Goal: Task Accomplishment & Management: Manage account settings

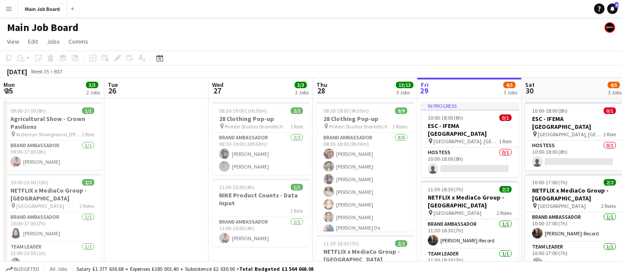
click at [9, 12] on button "Menu" at bounding box center [8, 8] width 17 height 17
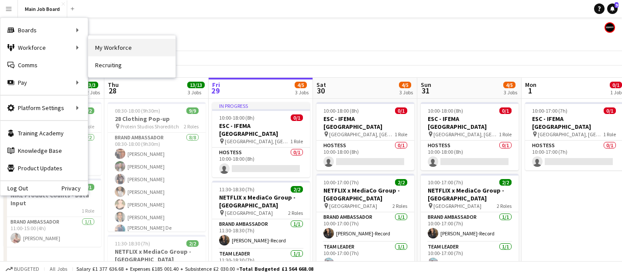
click at [113, 48] on link "My Workforce" at bounding box center [131, 47] width 87 height 17
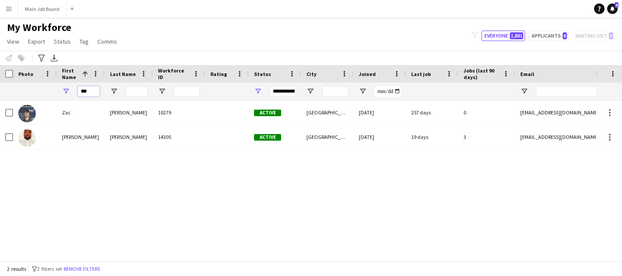
drag, startPoint x: 89, startPoint y: 93, endPoint x: 52, endPoint y: 93, distance: 37.5
click at [52, 93] on div "***" at bounding box center [473, 91] width 947 height 17
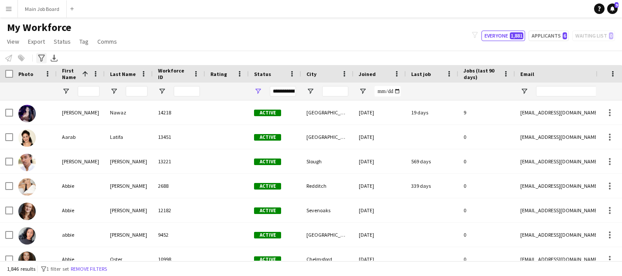
click at [43, 58] on icon "Advanced filters" at bounding box center [41, 58] width 7 height 7
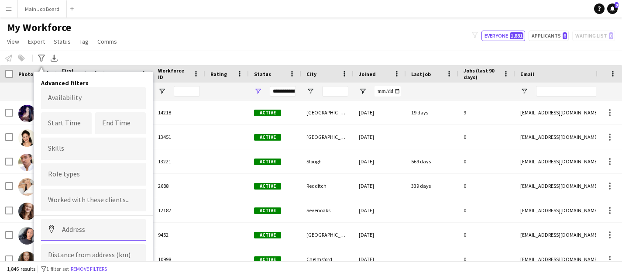
click at [78, 225] on input at bounding box center [93, 230] width 105 height 22
type input "*********"
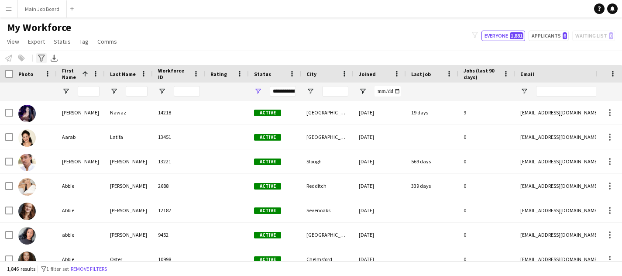
click at [43, 55] on icon at bounding box center [41, 58] width 7 height 7
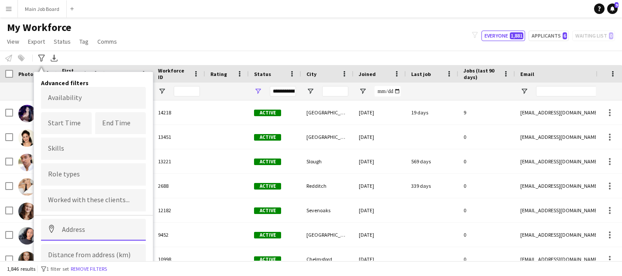
click at [72, 223] on input at bounding box center [93, 230] width 105 height 22
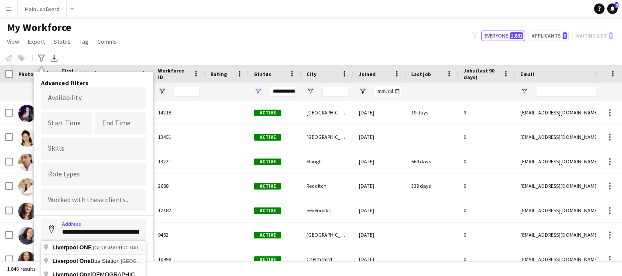
type input "**********"
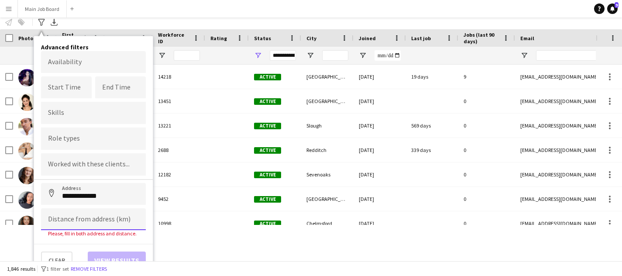
click at [83, 217] on input at bounding box center [93, 219] width 105 height 22
type input "****"
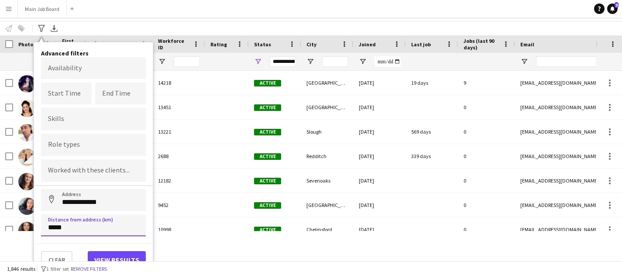
scroll to position [29, 0]
type input "*****"
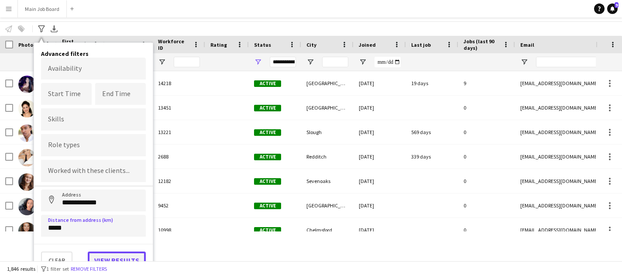
click at [105, 256] on button "View results" at bounding box center [117, 259] width 58 height 17
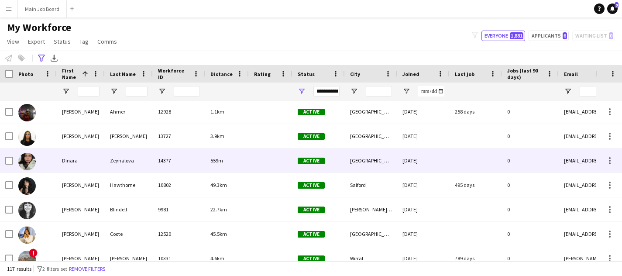
scroll to position [543, 0]
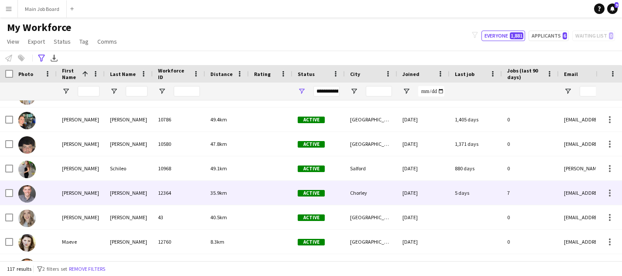
click at [248, 189] on div "35.9km" at bounding box center [227, 193] width 44 height 24
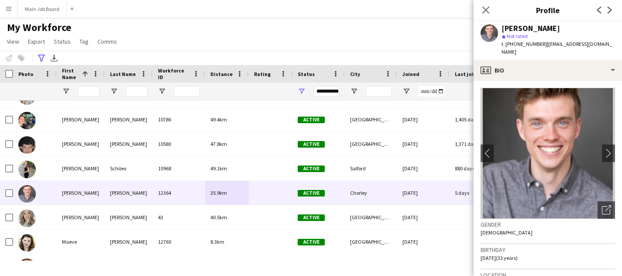
drag, startPoint x: 540, startPoint y: 45, endPoint x: 506, endPoint y: 45, distance: 34.5
click at [506, 45] on div "t. [PHONE_NUMBER] | [EMAIL_ADDRESS][DOMAIN_NAME]" at bounding box center [559, 48] width 114 height 16
copy span "[PHONE_NUMBER]"
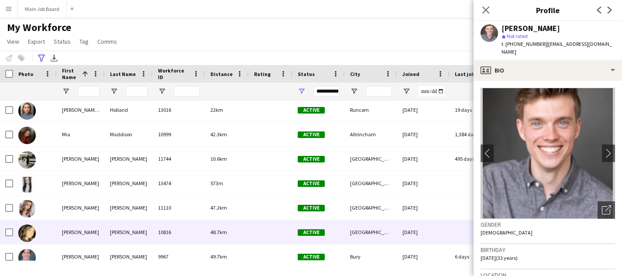
scroll to position [1831, 0]
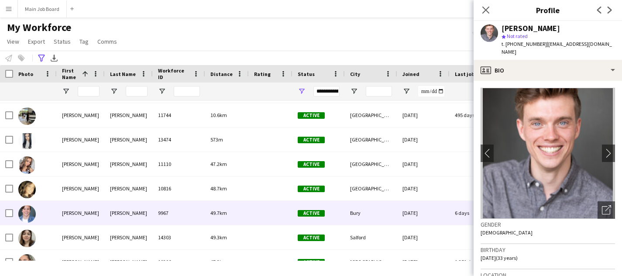
click at [149, 217] on div "[PERSON_NAME]" at bounding box center [129, 213] width 48 height 24
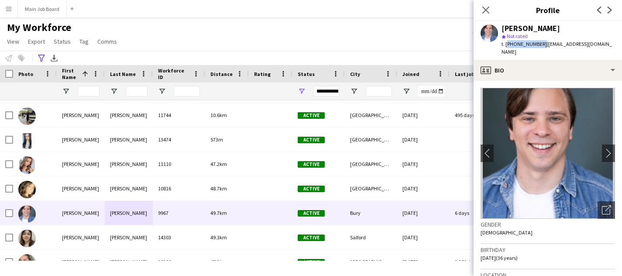
drag, startPoint x: 540, startPoint y: 45, endPoint x: 506, endPoint y: 44, distance: 33.6
click at [506, 44] on span "t. [PHONE_NUMBER]" at bounding box center [524, 44] width 45 height 7
copy span "[PHONE_NUMBER]"
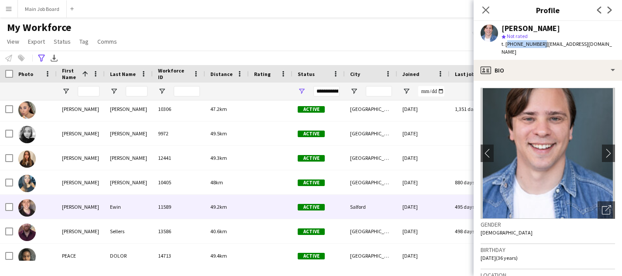
scroll to position [2026, 0]
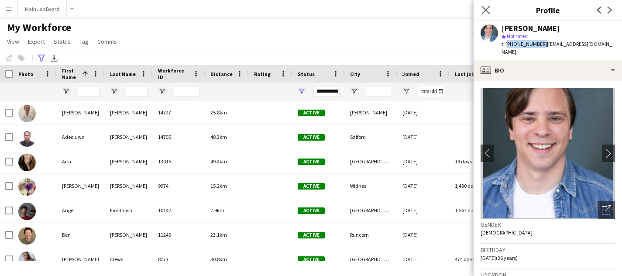
click at [489, 4] on app-icon "Close pop-in" at bounding box center [486, 10] width 13 height 13
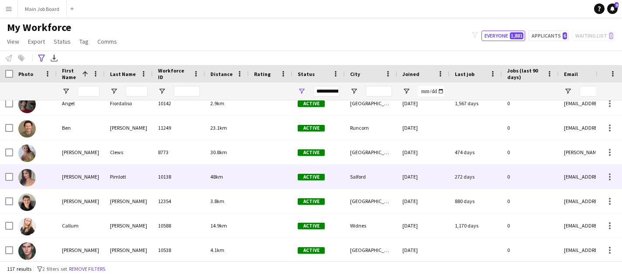
click at [196, 153] on div "8773" at bounding box center [179, 152] width 52 height 24
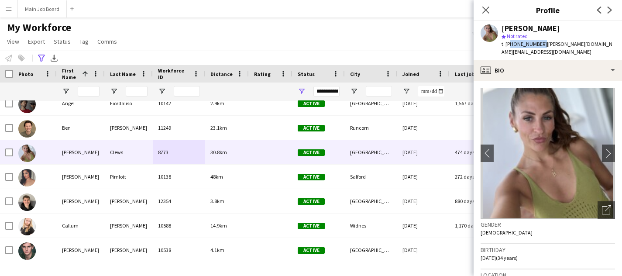
drag, startPoint x: 539, startPoint y: 45, endPoint x: 507, endPoint y: 45, distance: 32.3
click at [507, 45] on span "t. [PHONE_NUMBER]" at bounding box center [524, 44] width 45 height 7
copy span "447716585853"
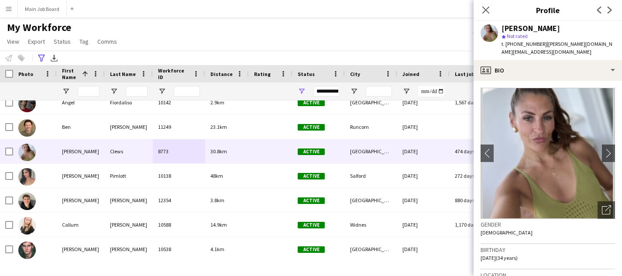
click at [484, 16] on div "Close pop-in" at bounding box center [486, 10] width 24 height 20
click at [484, 10] on icon "Close pop-in" at bounding box center [486, 10] width 8 height 8
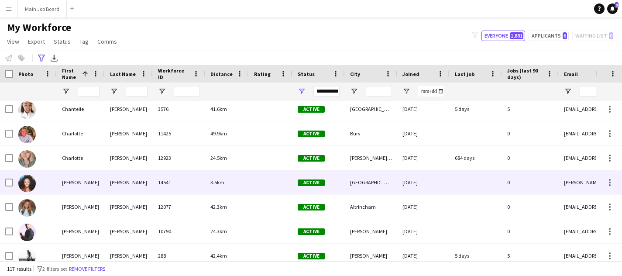
click at [174, 182] on div "14541" at bounding box center [179, 182] width 52 height 24
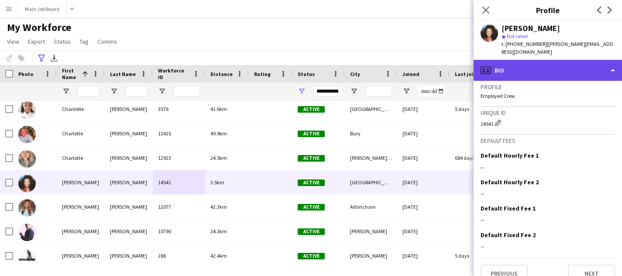
click at [547, 60] on div "profile Bio" at bounding box center [548, 70] width 148 height 21
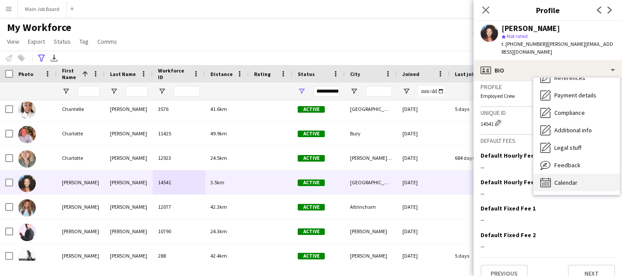
click at [573, 179] on span "Calendar" at bounding box center [565, 183] width 23 height 8
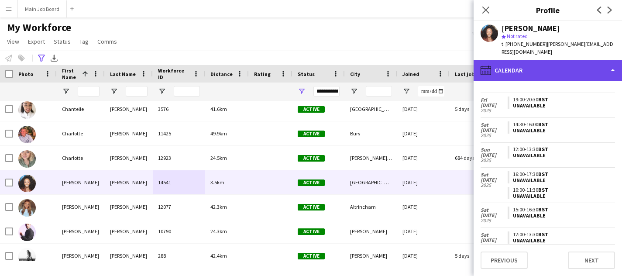
click at [590, 60] on div "calendar-full Calendar" at bounding box center [548, 70] width 148 height 21
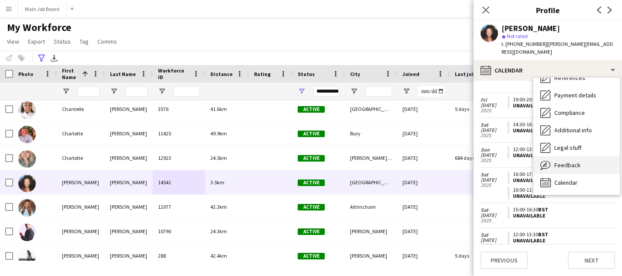
click at [567, 161] on span "Feedback" at bounding box center [567, 165] width 26 height 8
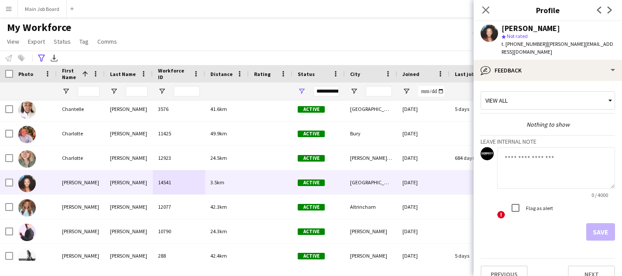
click at [530, 151] on textarea at bounding box center [556, 167] width 118 height 41
type textarea "**********"
click at [596, 224] on button "Save" at bounding box center [600, 231] width 29 height 17
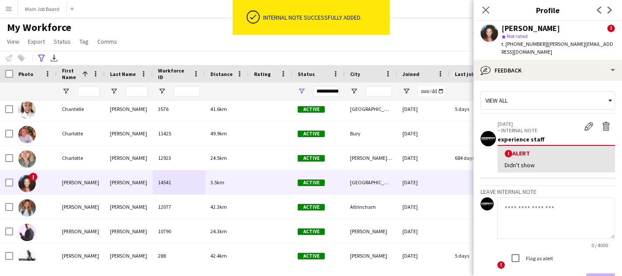
click at [478, 4] on div "Close pop-in" at bounding box center [486, 10] width 24 height 20
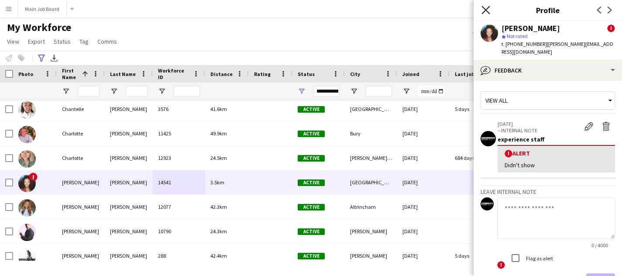
click at [485, 8] on icon "Close pop-in" at bounding box center [486, 10] width 8 height 8
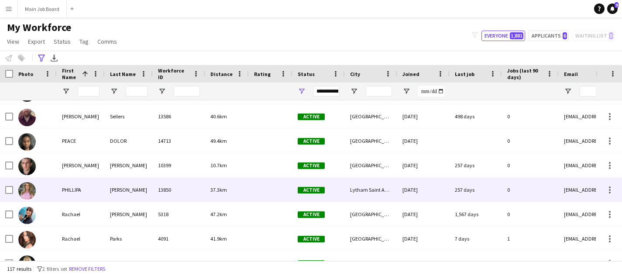
click at [118, 193] on div "[PERSON_NAME]" at bounding box center [129, 190] width 48 height 24
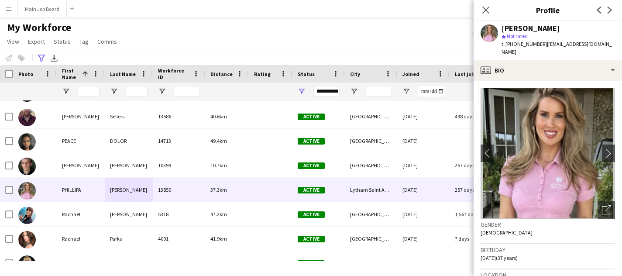
drag, startPoint x: 543, startPoint y: 44, endPoint x: 506, endPoint y: 44, distance: 37.5
click at [506, 44] on div "t. [PHONE_NUMBER] | [PERSON_NAME][EMAIL_ADDRESS][DOMAIN_NAME]" at bounding box center [559, 48] width 114 height 16
copy span "[PHONE_NUMBER]"
click at [486, 8] on icon "Close pop-in" at bounding box center [486, 10] width 8 height 8
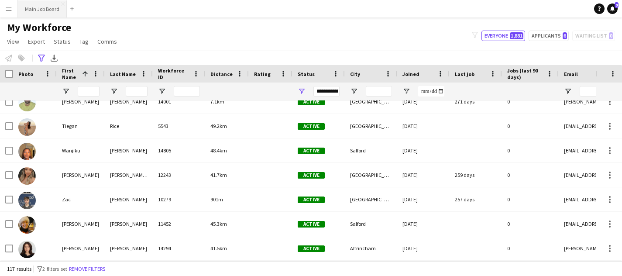
click at [54, 3] on button "Main Job Board Close" at bounding box center [42, 8] width 49 height 17
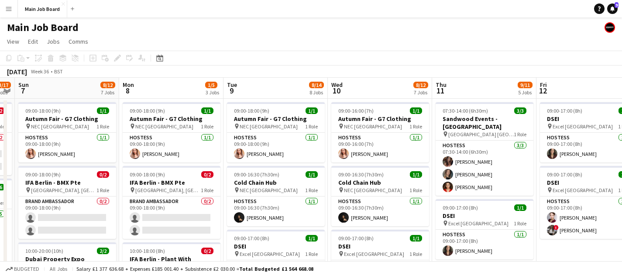
click at [12, 14] on button "Menu" at bounding box center [8, 8] width 17 height 17
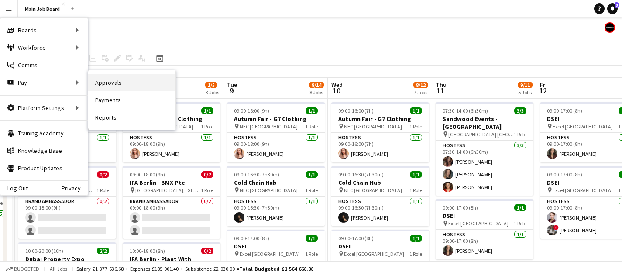
click at [119, 82] on link "Approvals" at bounding box center [131, 82] width 87 height 17
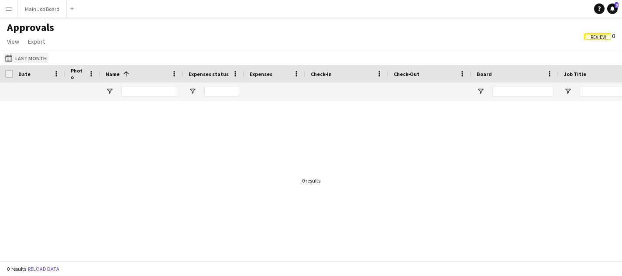
click at [28, 58] on button "Last Month Last Month" at bounding box center [25, 58] width 45 height 10
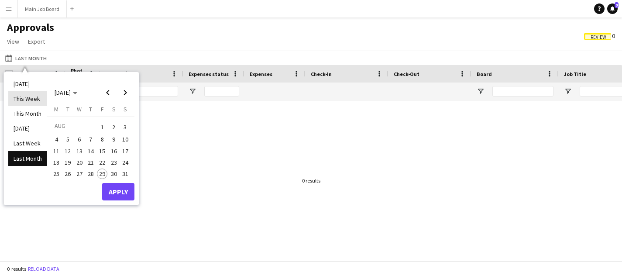
click at [38, 100] on li "This Week" at bounding box center [27, 98] width 39 height 15
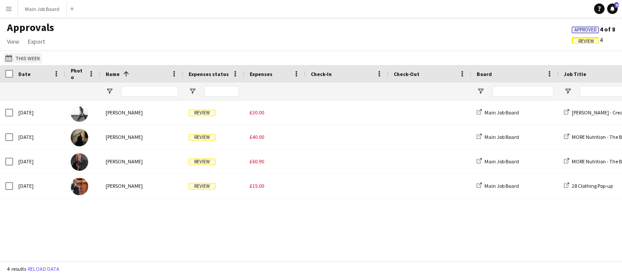
click at [25, 58] on button "Last Month This Week" at bounding box center [22, 58] width 38 height 10
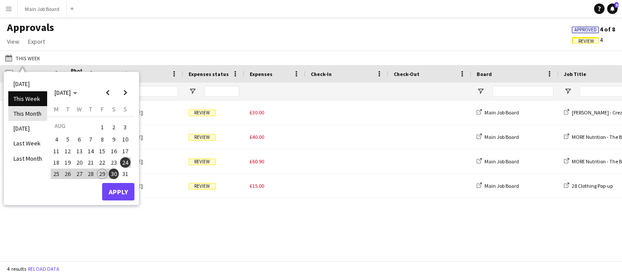
click at [31, 116] on li "This Month" at bounding box center [27, 113] width 39 height 15
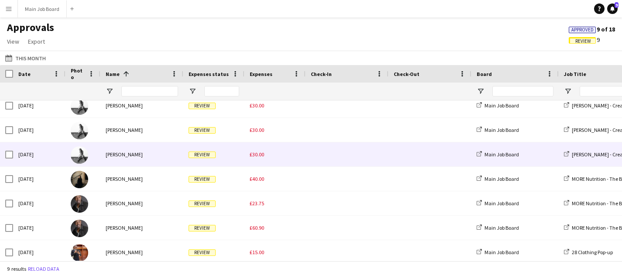
scroll to position [60, 0]
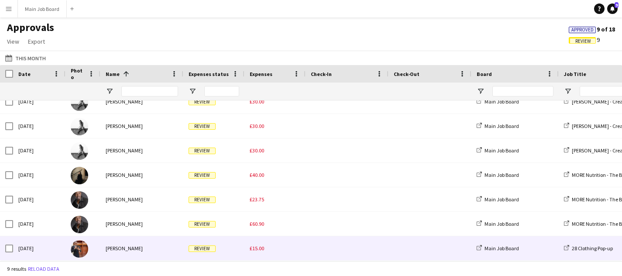
click at [251, 244] on div "£15.00" at bounding box center [274, 248] width 61 height 24
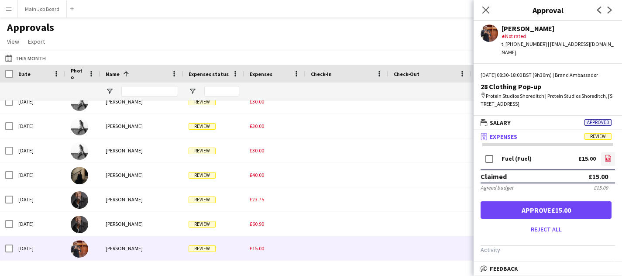
click at [610, 158] on icon "file-image" at bounding box center [608, 158] width 7 height 7
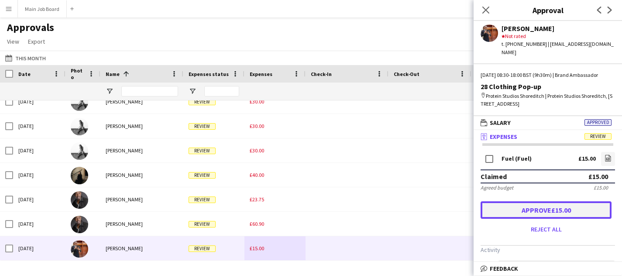
click at [500, 210] on button "Approve £15.00" at bounding box center [546, 209] width 131 height 17
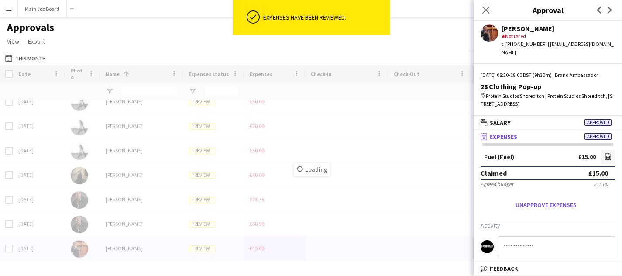
scroll to position [35, 0]
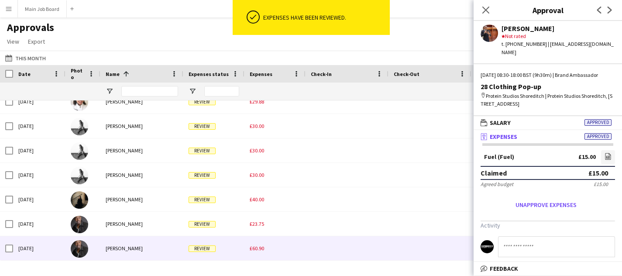
click at [252, 251] on span "£60.90" at bounding box center [257, 248] width 14 height 7
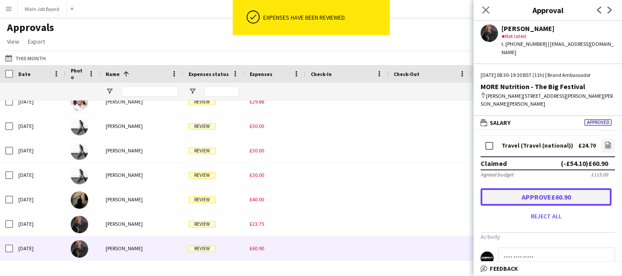
click at [567, 204] on button "Approve £60.90" at bounding box center [546, 196] width 131 height 17
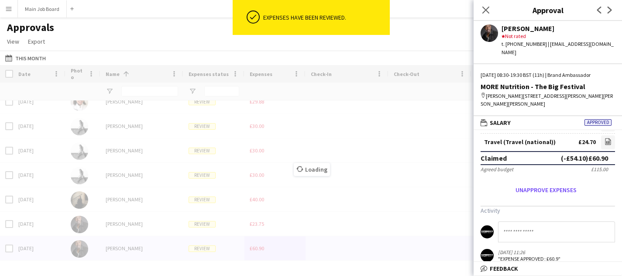
scroll to position [11, 0]
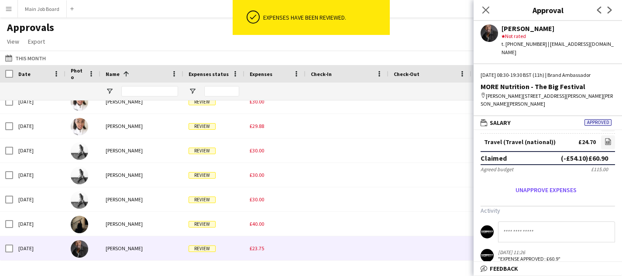
click at [257, 244] on div "£23.75" at bounding box center [274, 248] width 61 height 24
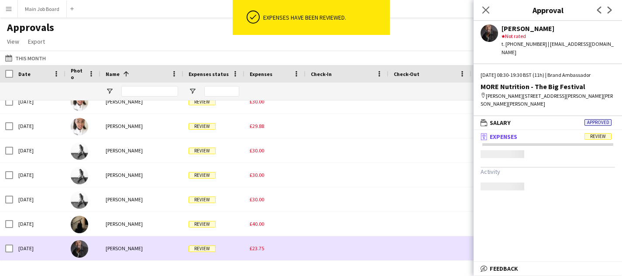
scroll to position [0, 0]
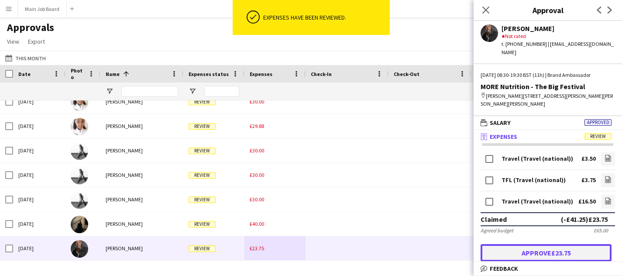
click at [513, 255] on button "Approve £23.75" at bounding box center [546, 252] width 131 height 17
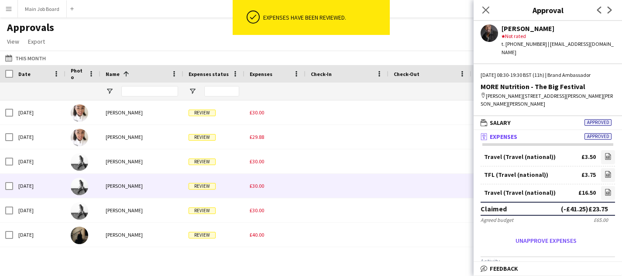
click at [234, 176] on div "Review" at bounding box center [213, 186] width 61 height 24
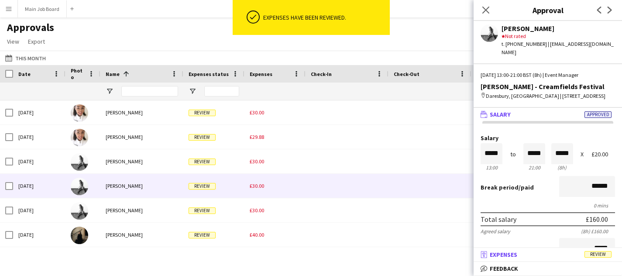
click at [570, 254] on mat-panel-title "receipt Expenses Review" at bounding box center [546, 255] width 145 height 8
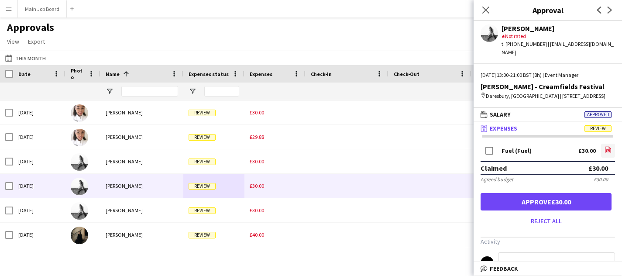
click at [606, 150] on icon "file-image" at bounding box center [608, 149] width 7 height 7
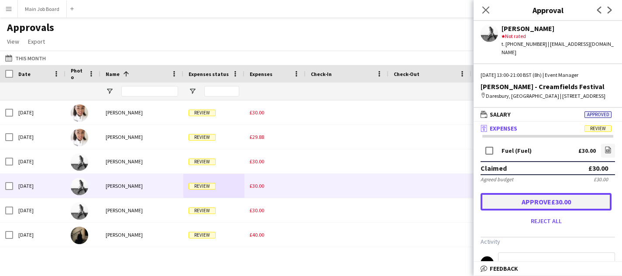
click at [518, 203] on button "Approve £30.00" at bounding box center [546, 201] width 131 height 17
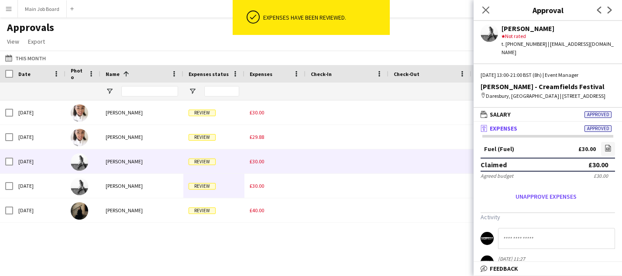
click at [263, 163] on span "£30.00" at bounding box center [257, 161] width 14 height 7
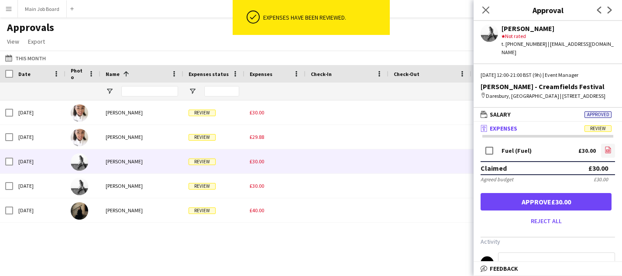
click at [605, 149] on icon "file-image" at bounding box center [608, 149] width 7 height 7
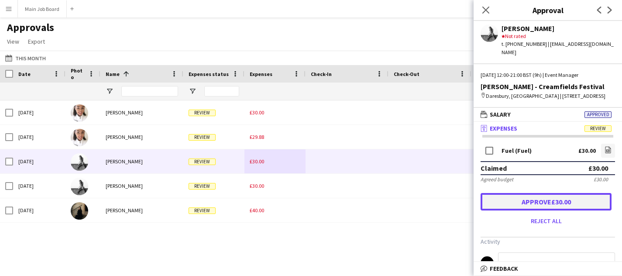
click at [513, 197] on button "Approve £30.00" at bounding box center [546, 201] width 131 height 17
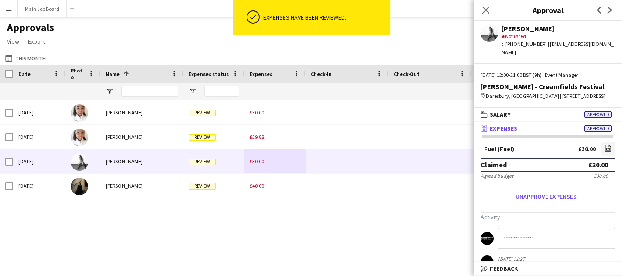
click at [241, 165] on div "Review" at bounding box center [213, 161] width 61 height 24
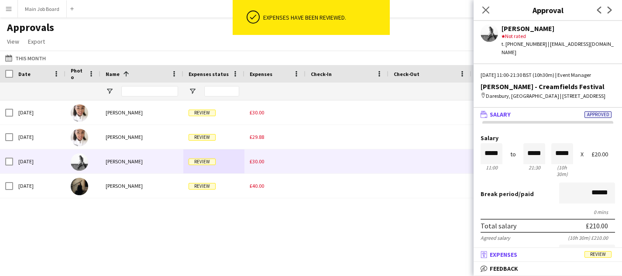
click at [578, 259] on mat-expansion-panel-header "receipt Expenses Review" at bounding box center [548, 254] width 148 height 13
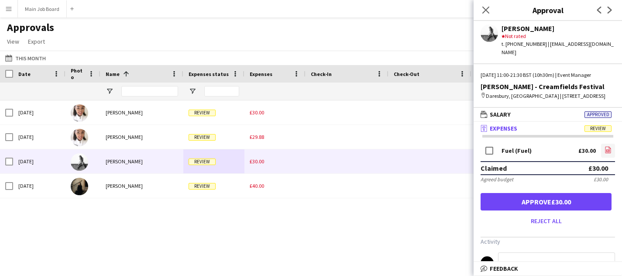
click at [605, 148] on icon "file-image" at bounding box center [608, 149] width 7 height 7
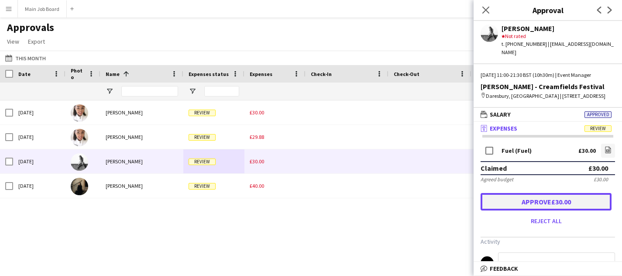
click at [504, 203] on button "Approve £30.00" at bounding box center [546, 201] width 131 height 17
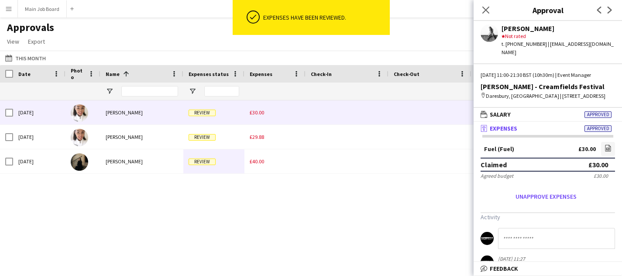
click at [238, 117] on div "Review" at bounding box center [213, 112] width 61 height 24
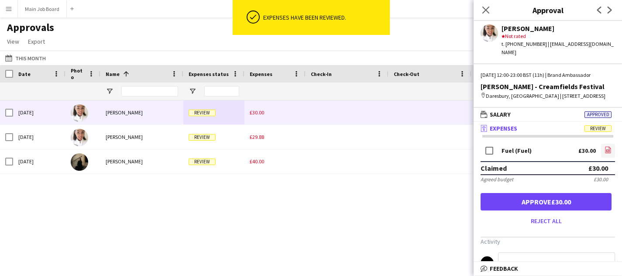
click at [607, 150] on icon "file-image" at bounding box center [608, 149] width 7 height 7
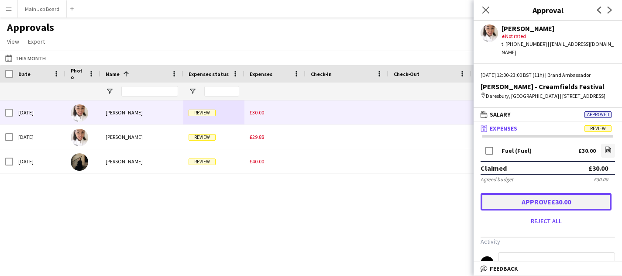
click at [514, 203] on button "Approve £30.00" at bounding box center [546, 201] width 131 height 17
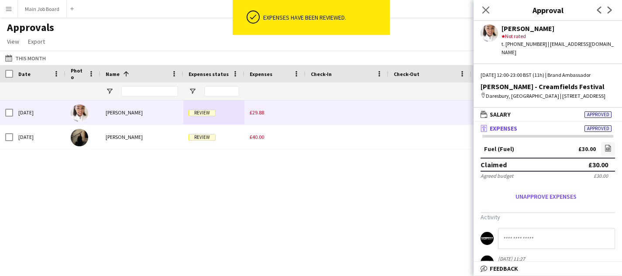
click at [258, 115] on span "£29.88" at bounding box center [257, 112] width 14 height 7
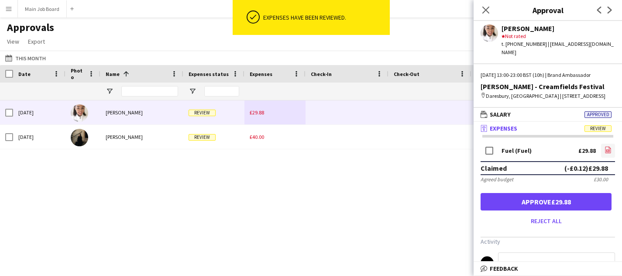
click at [609, 148] on icon "file-image" at bounding box center [608, 149] width 7 height 7
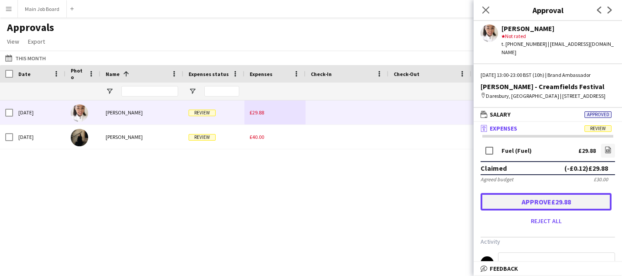
click at [511, 202] on button "Approve £29.88" at bounding box center [546, 201] width 131 height 17
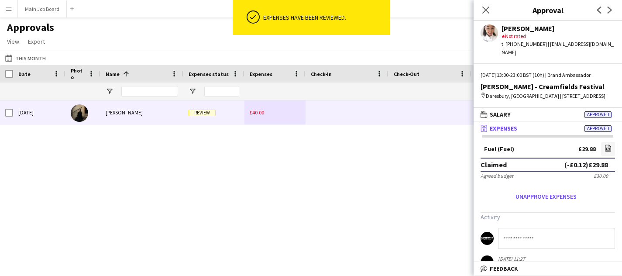
click at [258, 120] on div "£40.00" at bounding box center [274, 112] width 61 height 24
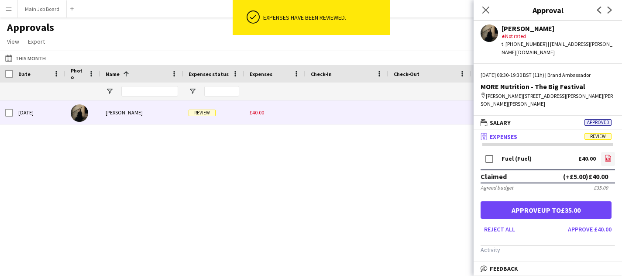
click at [601, 156] on link "file-image" at bounding box center [608, 159] width 14 height 14
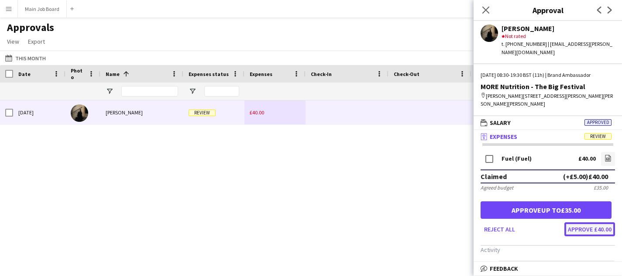
click at [597, 233] on button "Approve £40.00" at bounding box center [590, 229] width 51 height 14
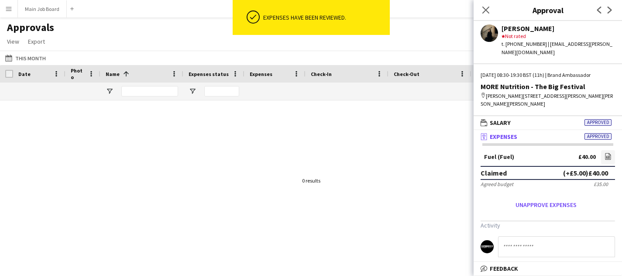
click at [50, 17] on main "Approvals View Customise view Customise filters Reset Filters Reset View Reset …" at bounding box center [311, 140] width 622 height 247
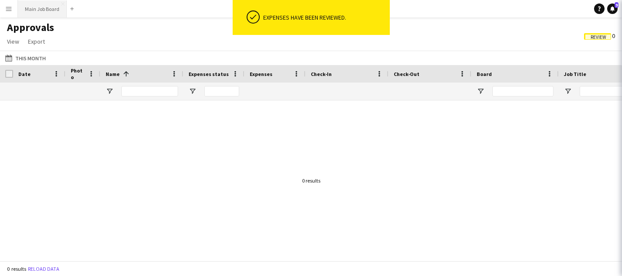
click at [49, 11] on button "Main Job Board Close" at bounding box center [42, 8] width 49 height 17
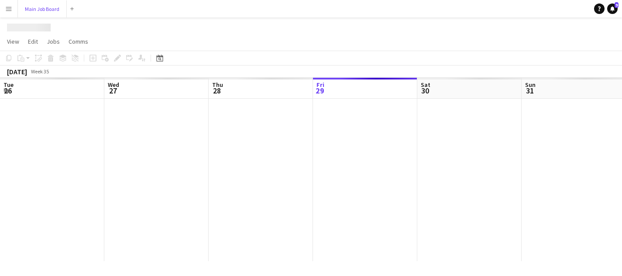
scroll to position [0, 209]
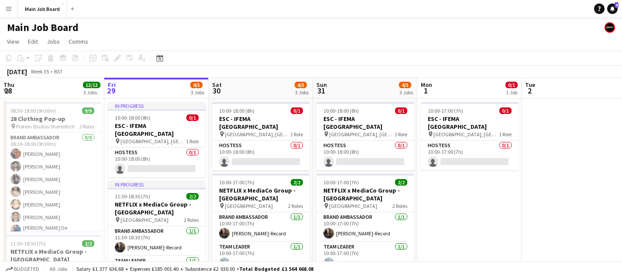
click at [10, 3] on button "Menu" at bounding box center [8, 8] width 17 height 17
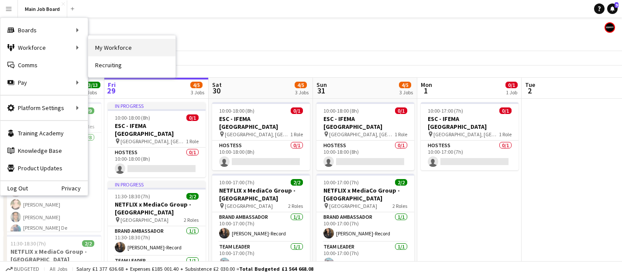
click at [121, 46] on link "My Workforce" at bounding box center [131, 47] width 87 height 17
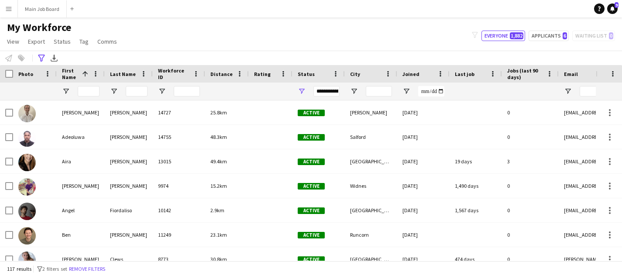
click at [90, 86] on div at bounding box center [89, 91] width 22 height 17
click at [87, 92] on input "First Name Filter Input" at bounding box center [89, 91] width 22 height 10
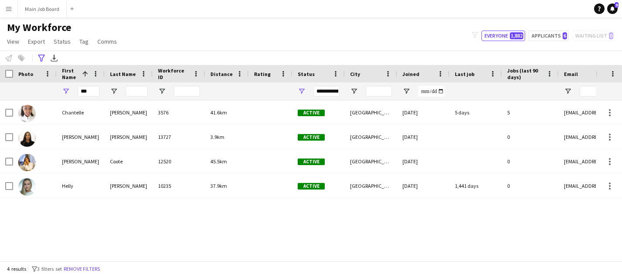
drag, startPoint x: 102, startPoint y: 90, endPoint x: 87, endPoint y: 90, distance: 14.4
click at [87, 90] on div "***" at bounding box center [81, 91] width 48 height 17
drag, startPoint x: 87, startPoint y: 90, endPoint x: 37, endPoint y: 90, distance: 50.6
click at [38, 90] on div "***" at bounding box center [495, 91] width 990 height 17
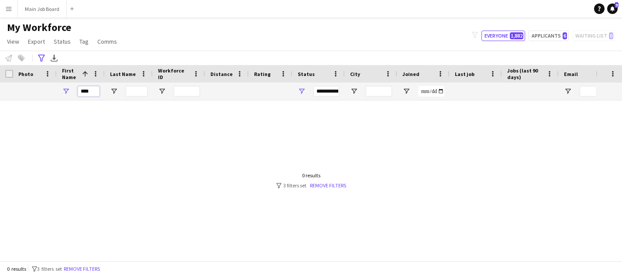
drag, startPoint x: 95, startPoint y: 90, endPoint x: 38, endPoint y: 90, distance: 56.8
click at [38, 90] on div "****" at bounding box center [495, 91] width 990 height 17
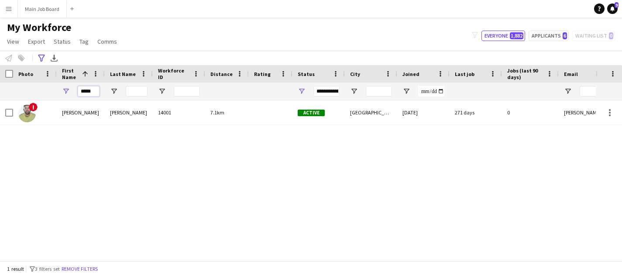
drag, startPoint x: 94, startPoint y: 93, endPoint x: 67, endPoint y: 93, distance: 27.1
click at [67, 93] on div "*****" at bounding box center [81, 91] width 48 height 17
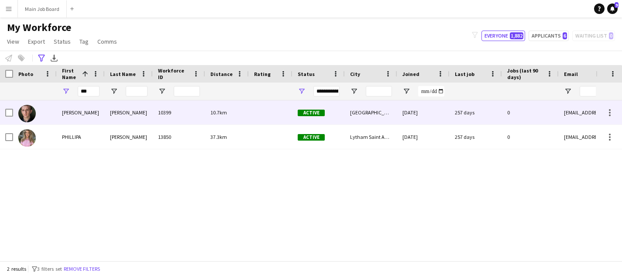
click at [86, 113] on div "[PERSON_NAME]" at bounding box center [81, 112] width 48 height 24
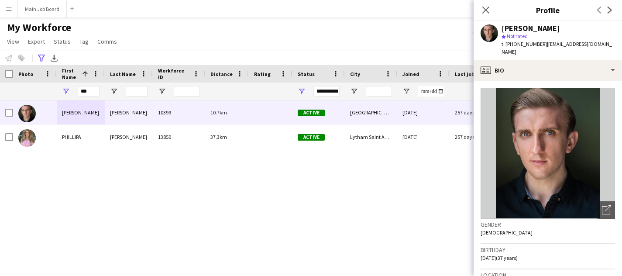
drag, startPoint x: 540, startPoint y: 44, endPoint x: 506, endPoint y: 43, distance: 34.1
click at [506, 43] on span "t. [PHONE_NUMBER]" at bounding box center [524, 44] width 45 height 7
copy span "[PHONE_NUMBER]"
drag, startPoint x: 95, startPoint y: 89, endPoint x: 52, endPoint y: 89, distance: 43.2
click at [52, 89] on div "***" at bounding box center [495, 91] width 990 height 17
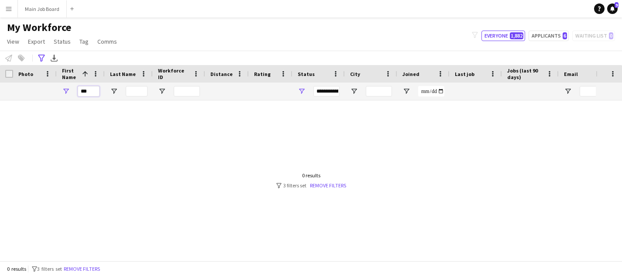
drag, startPoint x: 90, startPoint y: 86, endPoint x: 102, endPoint y: 100, distance: 17.9
click at [102, 100] on div "***" at bounding box center [81, 91] width 48 height 17
type input "***"
click at [41, 53] on div "Advanced filters" at bounding box center [41, 58] width 10 height 10
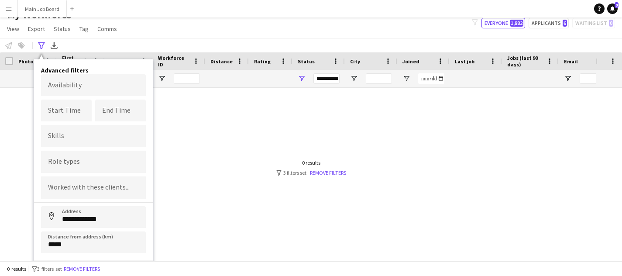
scroll to position [14, 0]
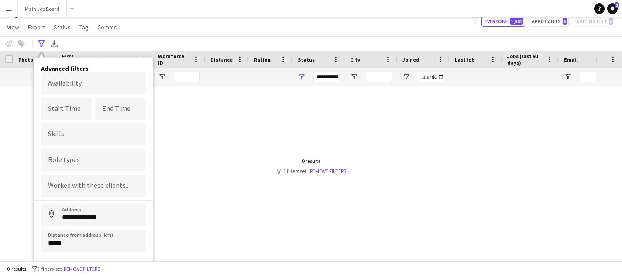
click at [186, 184] on div at bounding box center [298, 166] width 596 height 160
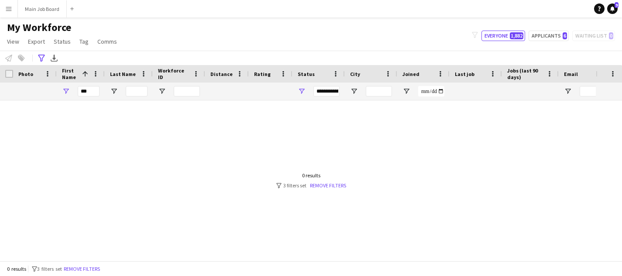
scroll to position [0, 0]
click at [43, 8] on button "Main Job Board Close" at bounding box center [42, 8] width 49 height 17
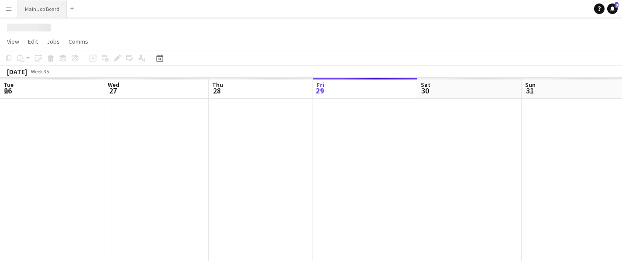
scroll to position [0, 209]
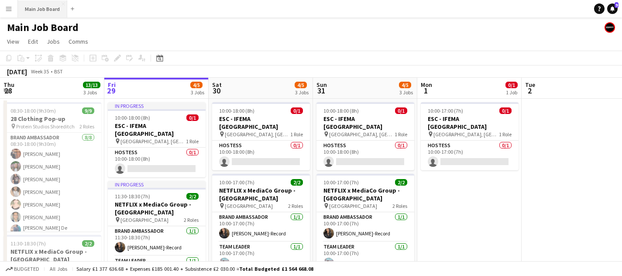
click at [46, 16] on button "Main Job Board Close" at bounding box center [42, 8] width 49 height 17
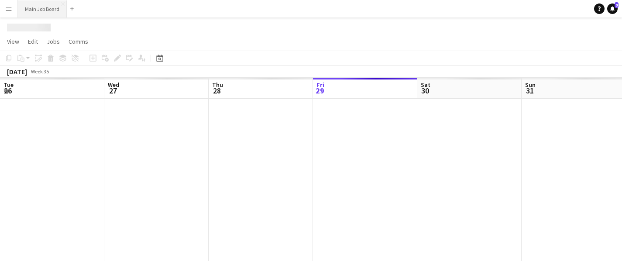
scroll to position [0, 209]
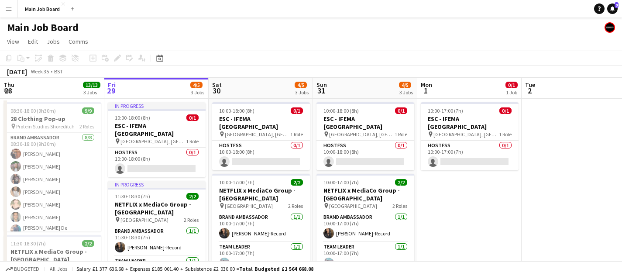
click at [2, 19] on div "Main Job Board" at bounding box center [311, 25] width 622 height 17
click at [5, 4] on button "Menu" at bounding box center [8, 8] width 17 height 17
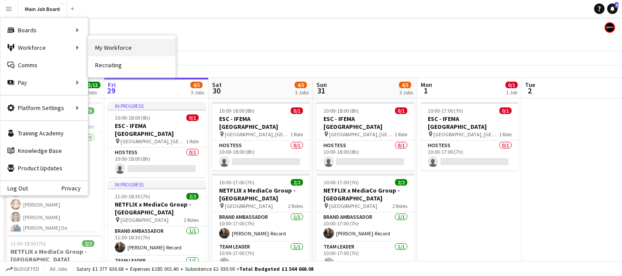
click at [134, 44] on link "My Workforce" at bounding box center [131, 47] width 87 height 17
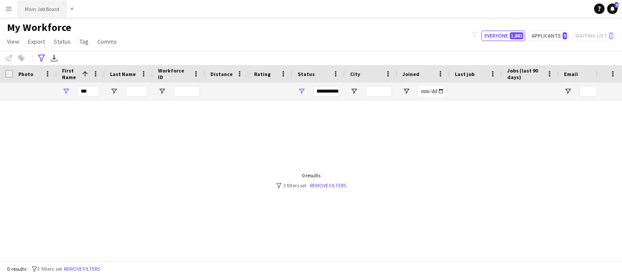
click at [52, 16] on button "Main Job Board Close" at bounding box center [42, 8] width 49 height 17
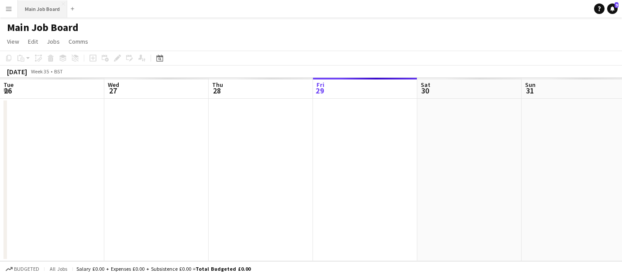
scroll to position [0, 209]
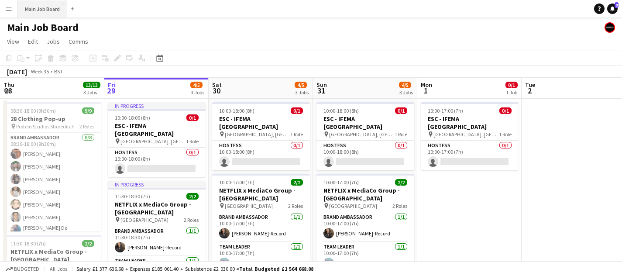
click at [32, 4] on button "Main Job Board Close" at bounding box center [42, 8] width 49 height 17
click at [2, 17] on button "Menu" at bounding box center [8, 8] width 17 height 17
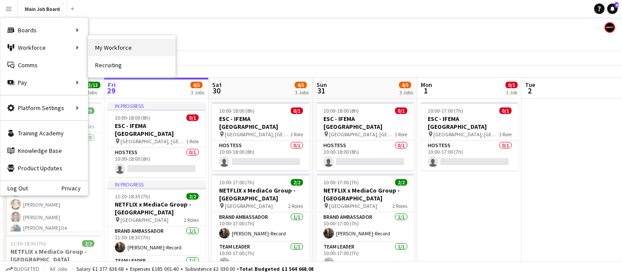
click at [110, 52] on link "My Workforce" at bounding box center [131, 47] width 87 height 17
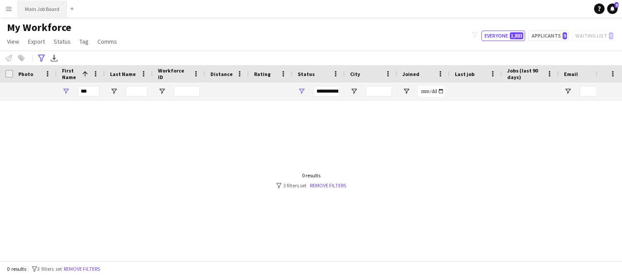
click at [57, 14] on button "Main Job Board Close" at bounding box center [42, 8] width 49 height 17
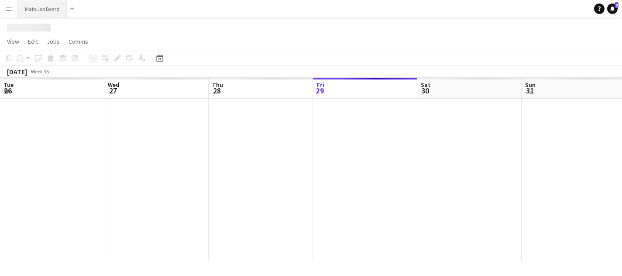
scroll to position [0, 209]
